Goal: Check status: Check status

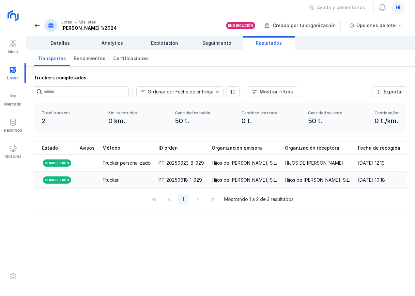
click at [115, 180] on div "Trucker" at bounding box center [110, 180] width 16 height 7
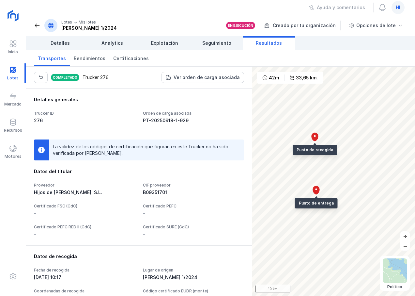
click at [42, 152] on span at bounding box center [42, 150] width 8 height 8
click at [203, 78] on div "Ver orden de carga asociada" at bounding box center [207, 77] width 66 height 7
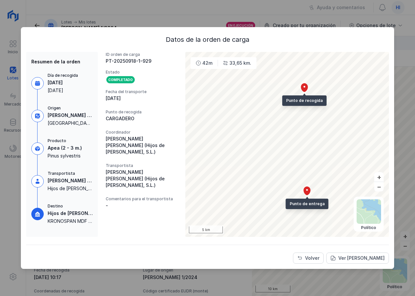
click at [121, 79] on div "Completado" at bounding box center [121, 79] width 30 height 8
click at [313, 258] on div "Volver" at bounding box center [312, 258] width 14 height 7
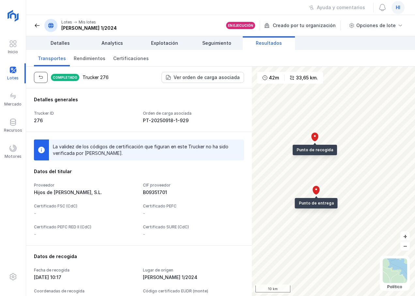
click at [41, 77] on span "button" at bounding box center [40, 77] width 5 height 5
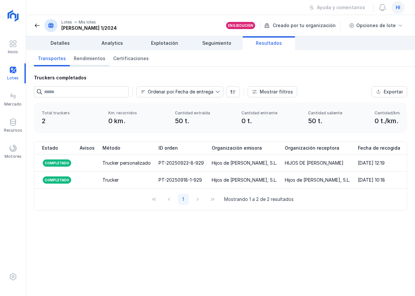
click at [87, 59] on span "Rendimientos" at bounding box center [90, 58] width 32 height 7
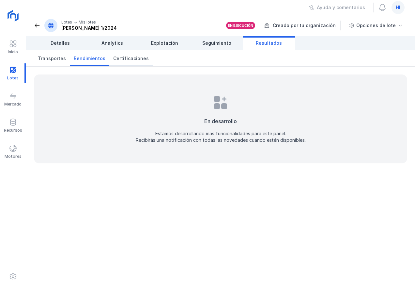
click at [136, 60] on span "Certificaciones" at bounding box center [131, 58] width 36 height 7
click at [49, 58] on span "Transportes" at bounding box center [52, 58] width 28 height 7
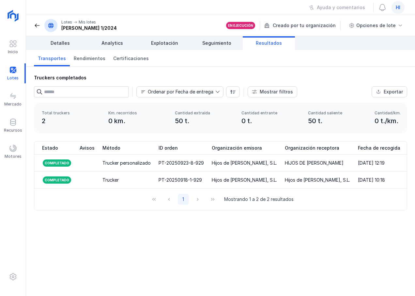
drag, startPoint x: 58, startPoint y: 163, endPoint x: 76, endPoint y: 210, distance: 50.6
click at [76, 210] on div "1 Mostrando 1 a 2 de 2 resultados" at bounding box center [220, 199] width 373 height 22
click at [197, 205] on div "1 Mostrando 1 a 2 de 2 resultados" at bounding box center [221, 199] width 146 height 11
click at [390, 90] on div "Exportar" at bounding box center [393, 91] width 19 height 7
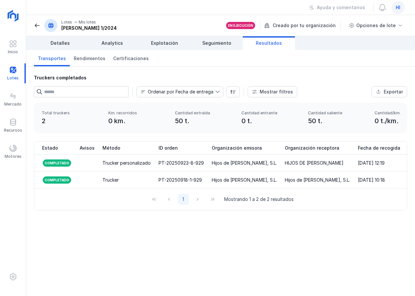
click at [363, 59] on div "Transportes Rendimientos Certificaciones" at bounding box center [220, 58] width 389 height 17
click at [385, 25] on div "Opciones de lote" at bounding box center [375, 25] width 39 height 7
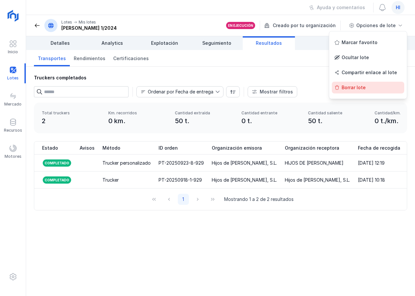
click at [356, 87] on div "Borrar lote" at bounding box center [368, 88] width 72 height 12
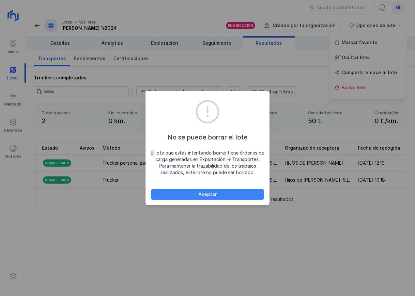
click at [209, 194] on div "Aceptar" at bounding box center [207, 194] width 18 height 7
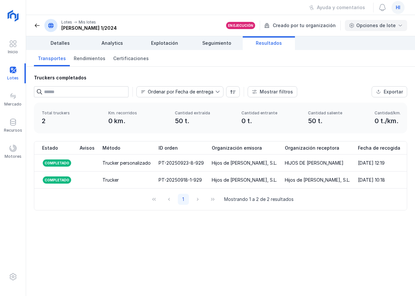
click at [373, 26] on div "Opciones de lote" at bounding box center [375, 25] width 39 height 7
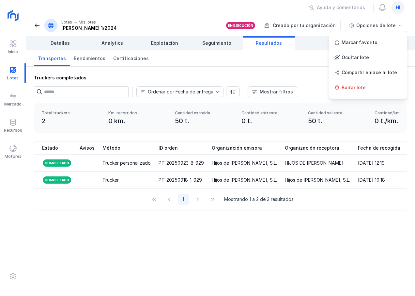
click at [210, 239] on div "Truckers completados Ordenar por Fecha de entrega Mostrar filtros Exportar Méto…" at bounding box center [220, 181] width 389 height 229
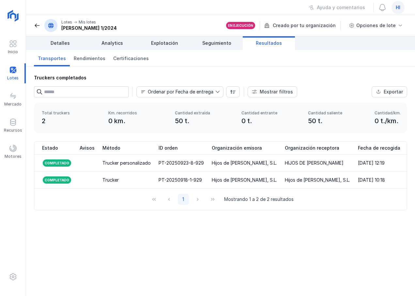
click at [400, 4] on span "hi" at bounding box center [398, 7] width 5 height 7
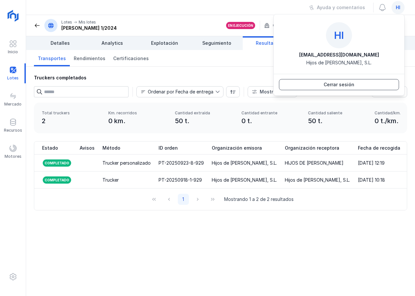
click at [341, 85] on div "Cerrar sesión" at bounding box center [339, 84] width 31 height 7
